Goal: Information Seeking & Learning: Find specific fact

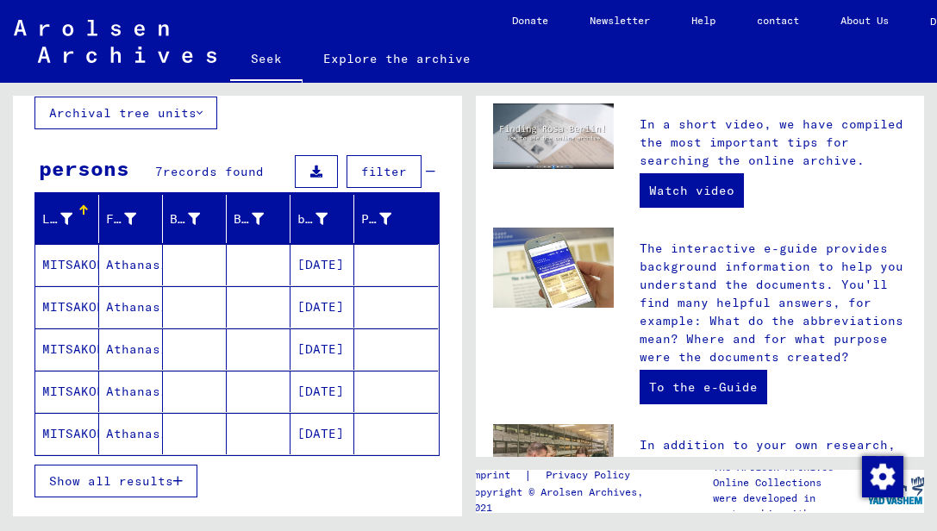
scroll to position [228, 0]
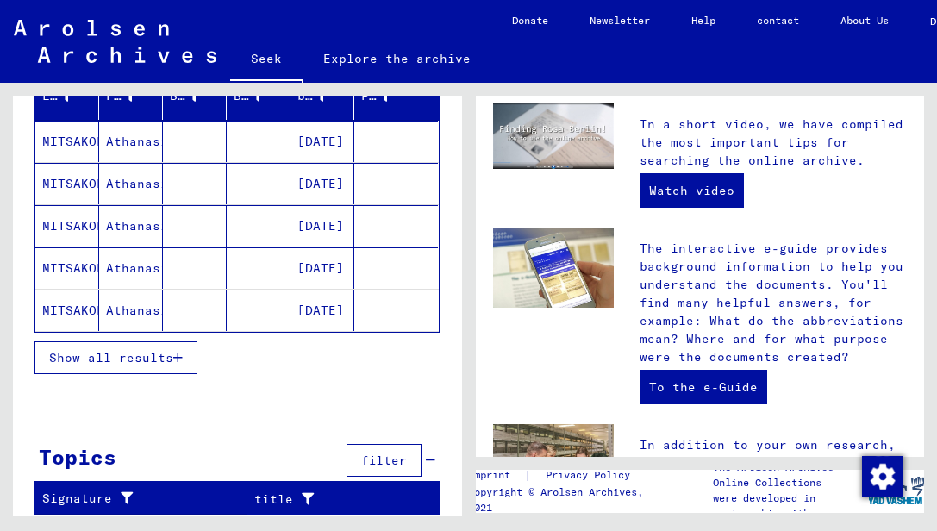
click at [77, 303] on font "MITSAKOPULOS" at bounding box center [88, 311] width 93 height 16
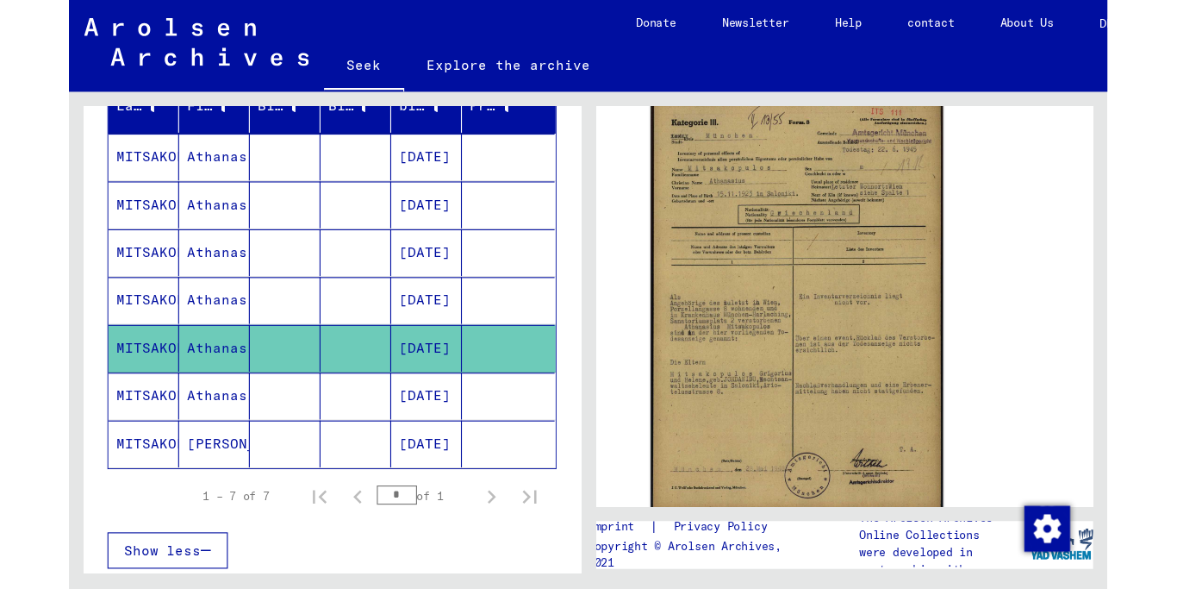
scroll to position [386, 0]
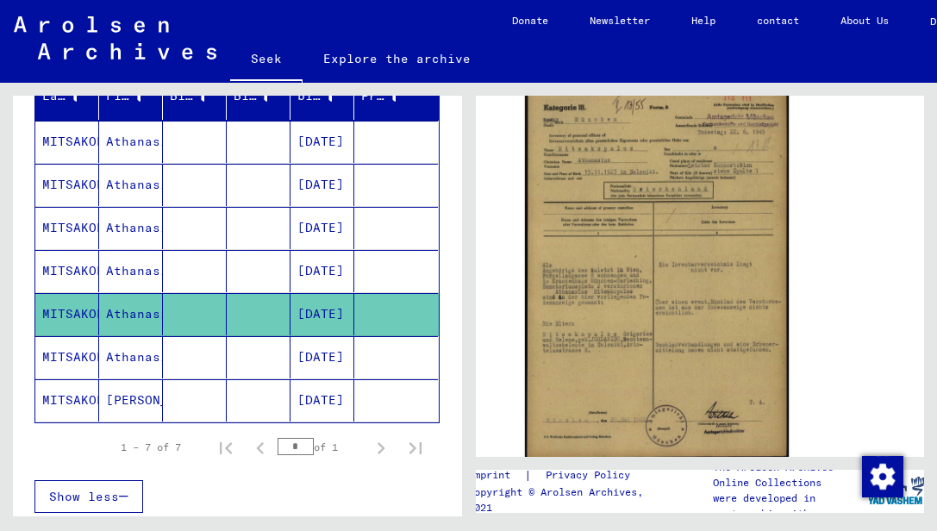
click at [671, 341] on img at bounding box center [657, 271] width 265 height 377
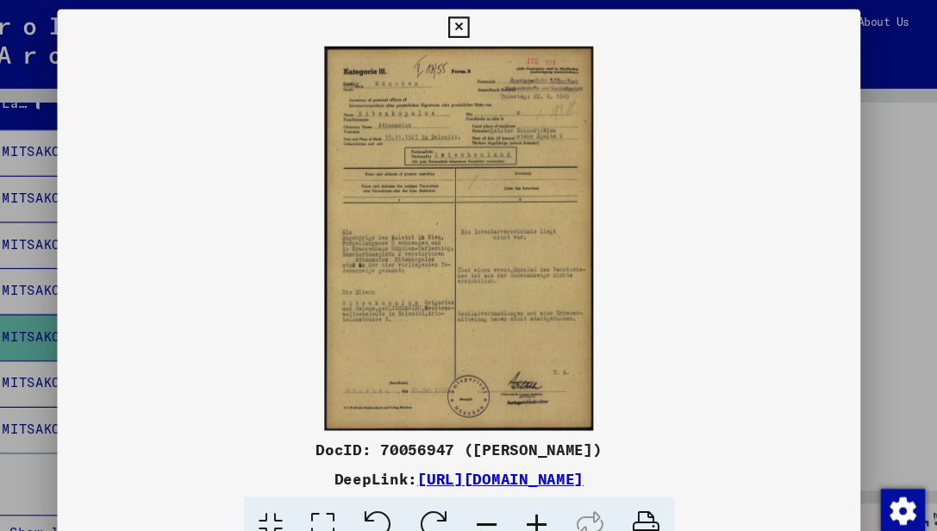
click at [464, 179] on img at bounding box center [469, 222] width 750 height 359
